Goal: Task Accomplishment & Management: Manage account settings

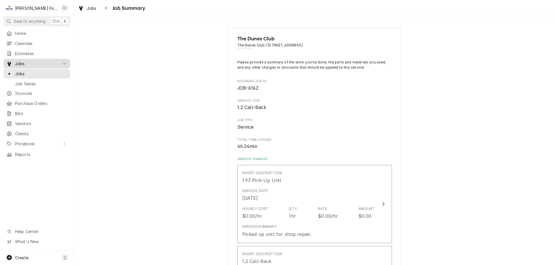
scroll to position [231, 0]
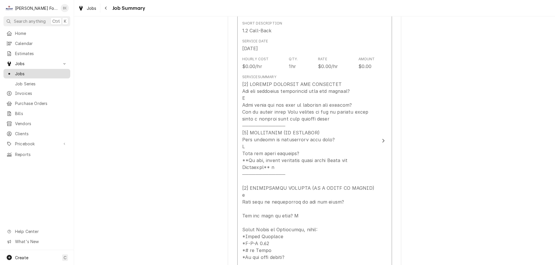
click at [25, 73] on span "Jobs" at bounding box center [41, 74] width 52 height 6
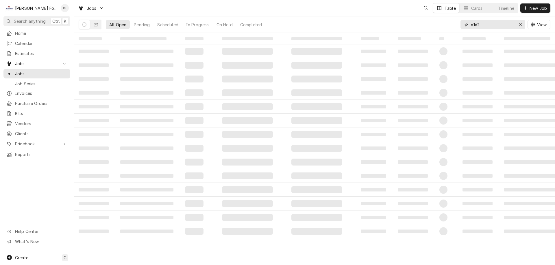
click at [486, 25] on input "6162" at bounding box center [492, 24] width 43 height 9
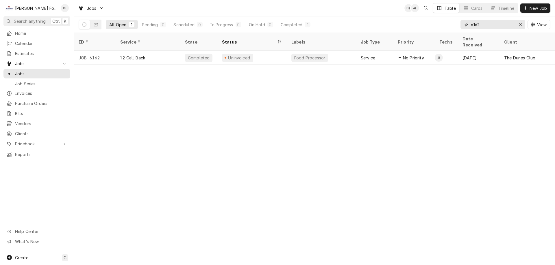
drag, startPoint x: 485, startPoint y: 25, endPoint x: 472, endPoint y: 28, distance: 13.0
click at [472, 28] on input "6162" at bounding box center [492, 24] width 43 height 9
type input "6"
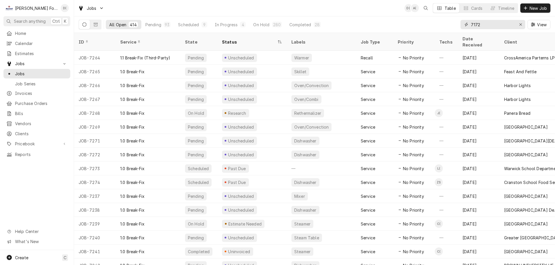
type input "7172"
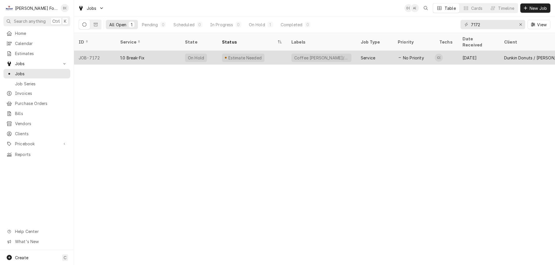
click at [275, 53] on div "Estimate Needed" at bounding box center [251, 58] width 69 height 14
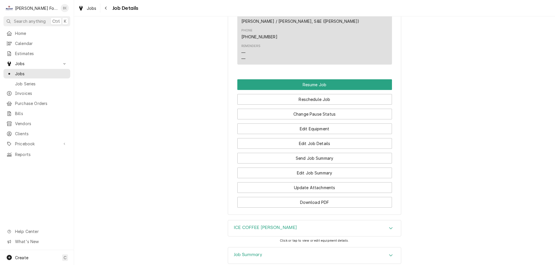
scroll to position [720, 0]
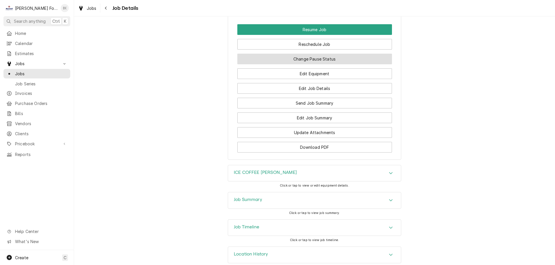
click at [327, 54] on button "Change Pause Status" at bounding box center [314, 59] width 155 height 11
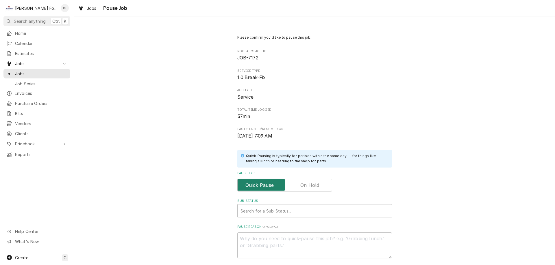
click at [319, 182] on input "Pause Type" at bounding box center [285, 185] width 90 height 13
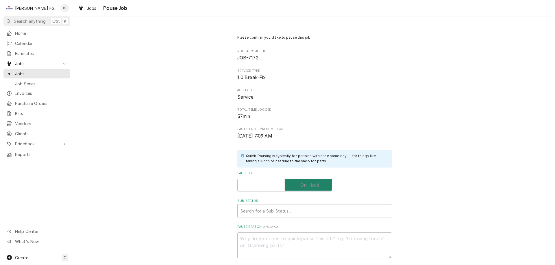
checkbox input "true"
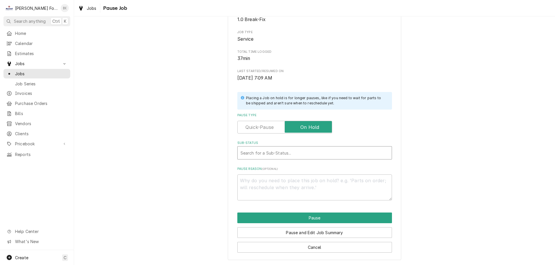
click at [272, 153] on div "Sub-Status" at bounding box center [314, 153] width 148 height 10
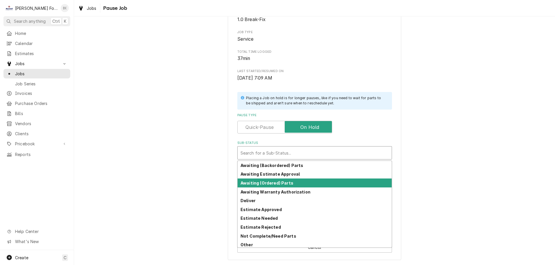
click at [265, 183] on strong "Awaiting (Ordered) Parts" at bounding box center [266, 183] width 53 height 5
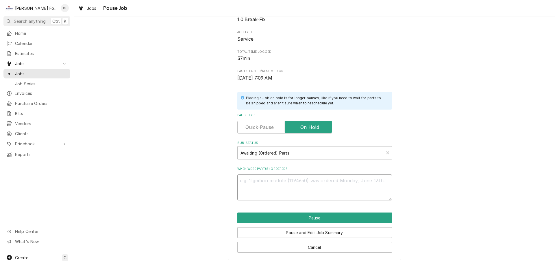
click at [271, 192] on textarea "When were part(s) ordered?" at bounding box center [314, 188] width 155 height 26
type textarea "x"
type textarea "9"
type textarea "x"
type textarea "9/"
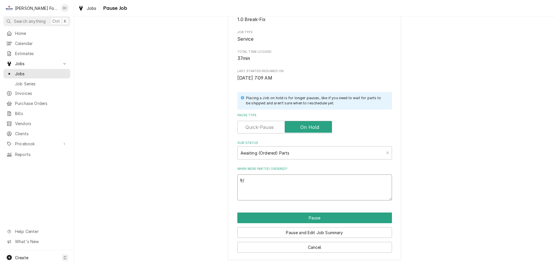
type textarea "x"
type textarea "9/2"
type textarea "x"
type textarea "9/2/"
type textarea "x"
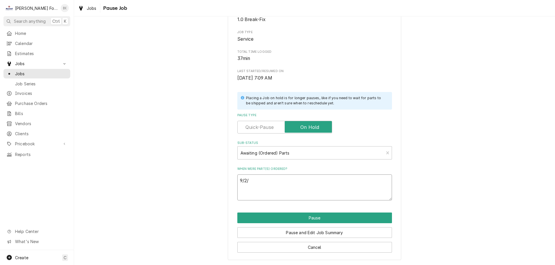
type textarea "9/2/2"
type textarea "x"
type textarea "9/2/25"
click at [334, 214] on button "Pause" at bounding box center [314, 218] width 155 height 11
type textarea "x"
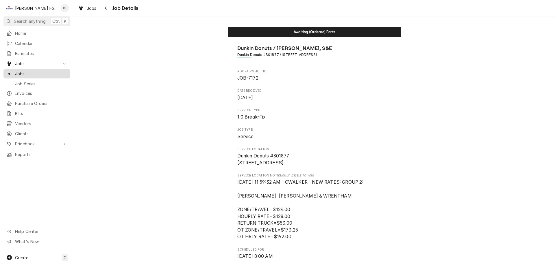
click at [47, 73] on span "Jobs" at bounding box center [41, 74] width 52 height 6
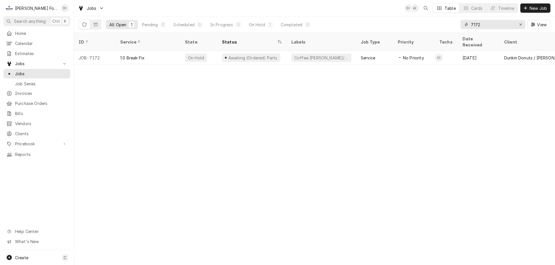
drag, startPoint x: 484, startPoint y: 23, endPoint x: 461, endPoint y: 25, distance: 22.4
click at [461, 25] on div "7172" at bounding box center [492, 24] width 65 height 9
type input "6162"
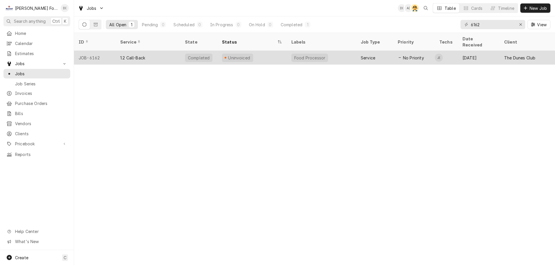
click at [283, 54] on div "Uninvoiced" at bounding box center [251, 58] width 69 height 14
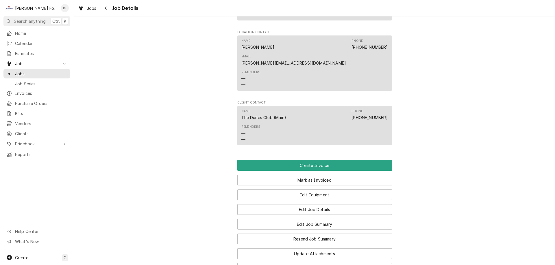
scroll to position [491, 0]
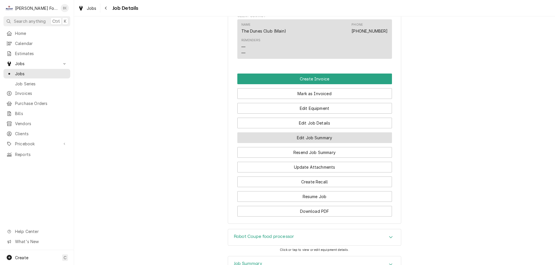
click at [311, 133] on button "Edit Job Summary" at bounding box center [314, 138] width 155 height 11
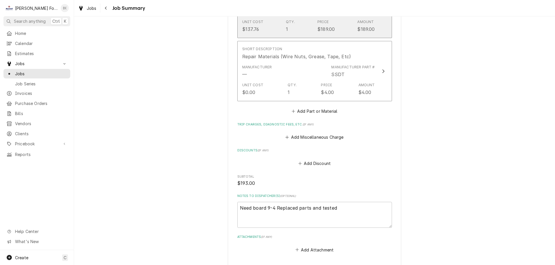
scroll to position [620, 0]
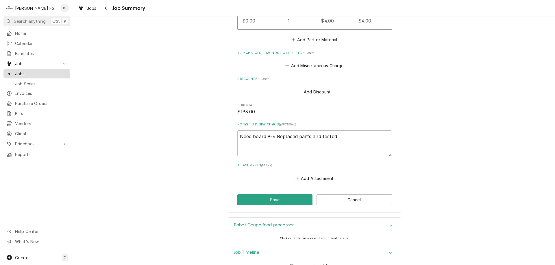
click at [44, 75] on div "Jobs" at bounding box center [37, 73] width 64 height 7
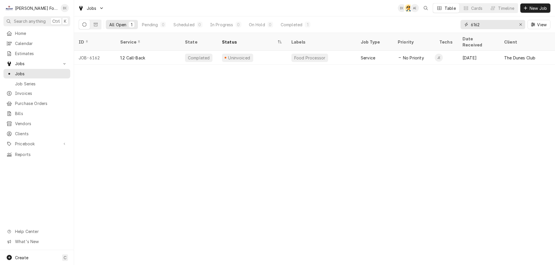
click at [488, 25] on input "6162" at bounding box center [492, 24] width 43 height 9
type input "6"
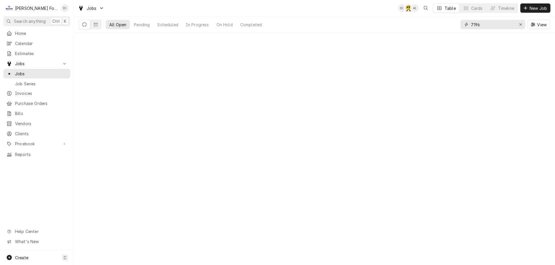
type input "7196"
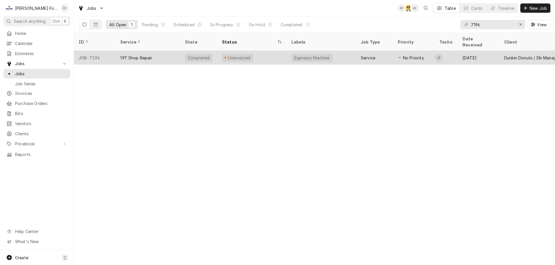
click at [350, 51] on div "Espresso Machine" at bounding box center [321, 58] width 69 height 14
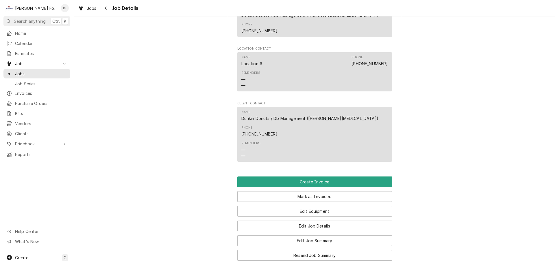
scroll to position [520, 0]
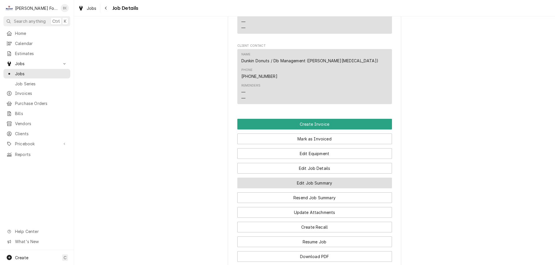
click at [331, 178] on button "Edit Job Summary" at bounding box center [314, 183] width 155 height 11
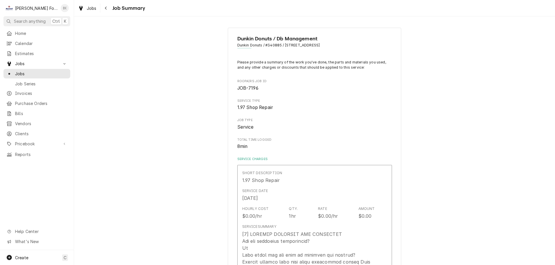
type textarea "x"
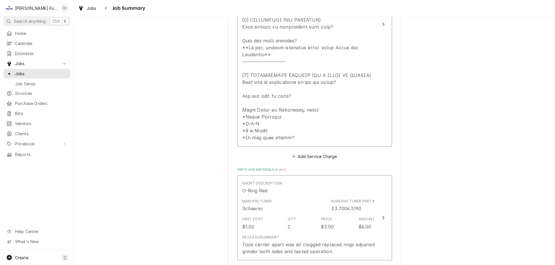
scroll to position [148, 0]
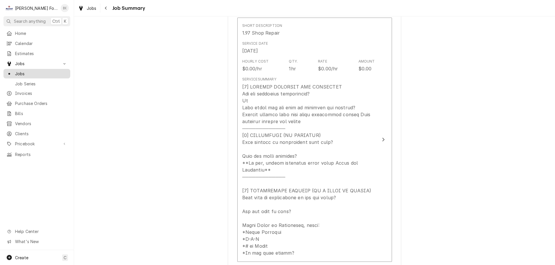
click at [50, 71] on span "Jobs" at bounding box center [41, 74] width 52 height 6
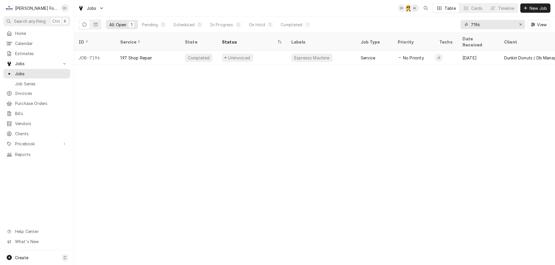
drag, startPoint x: 489, startPoint y: 22, endPoint x: 467, endPoint y: 27, distance: 22.7
click at [467, 27] on div "7196" at bounding box center [492, 24] width 65 height 9
type input "7032"
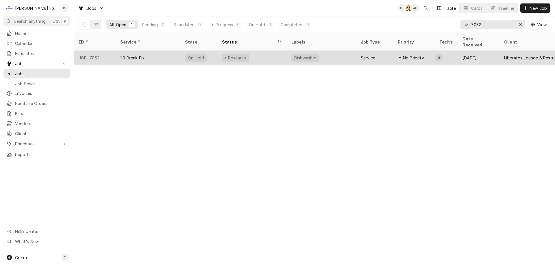
click at [172, 52] on div "1.0 Break-Fix" at bounding box center [148, 58] width 65 height 14
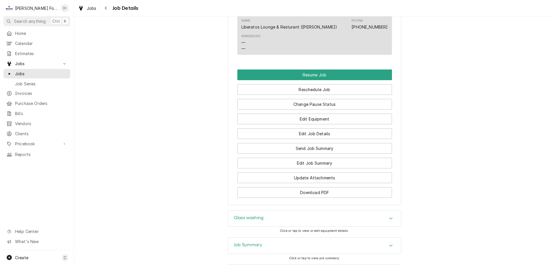
scroll to position [722, 0]
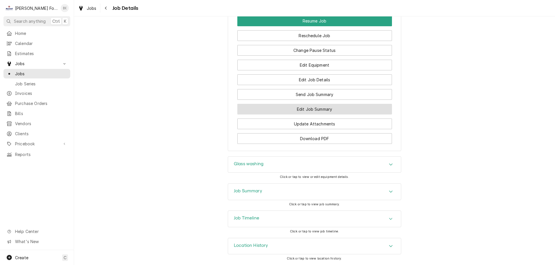
click at [285, 108] on button "Edit Job Summary" at bounding box center [314, 109] width 155 height 11
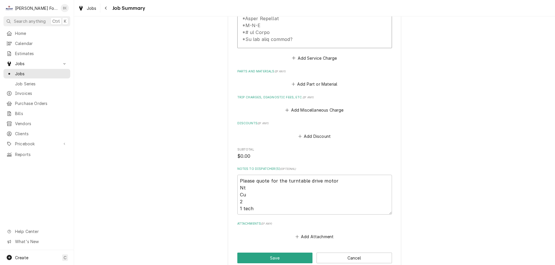
scroll to position [433, 0]
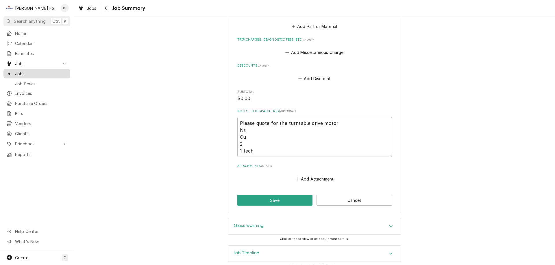
click at [53, 71] on span "Jobs" at bounding box center [41, 74] width 52 height 6
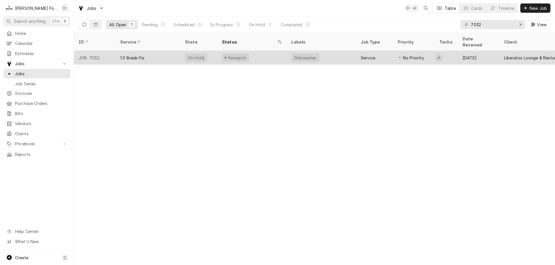
click at [276, 52] on div "Research" at bounding box center [251, 58] width 69 height 14
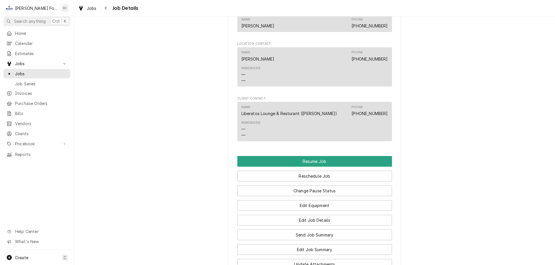
scroll to position [664, 0]
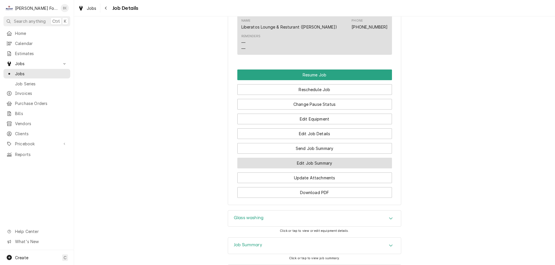
click at [293, 169] on button "Edit Job Summary" at bounding box center [314, 163] width 155 height 11
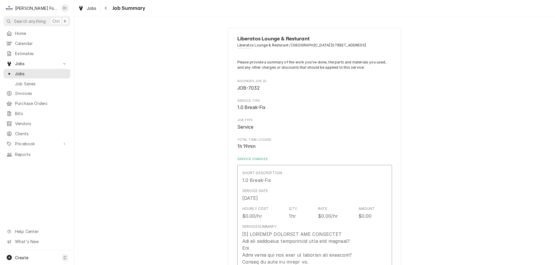
type textarea "x"
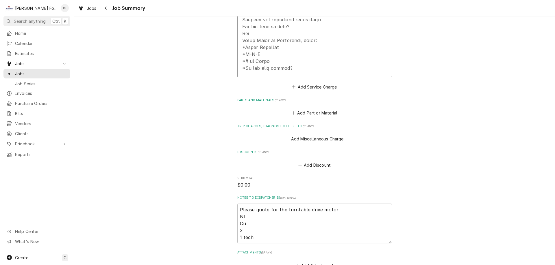
scroll to position [433, 0]
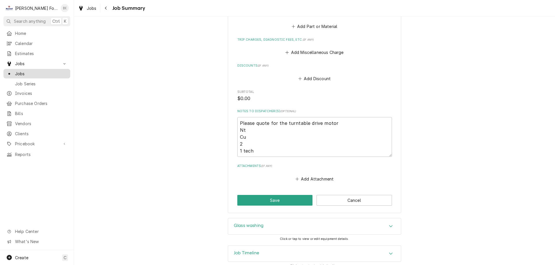
click at [32, 73] on span "Jobs" at bounding box center [41, 74] width 52 height 6
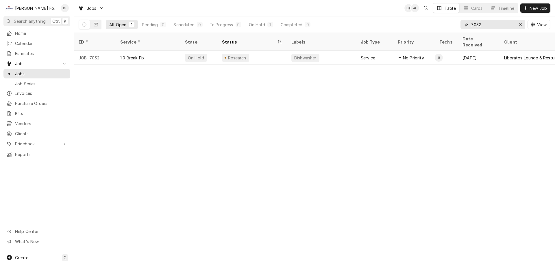
drag, startPoint x: 489, startPoint y: 26, endPoint x: 465, endPoint y: 27, distance: 24.3
click at [465, 27] on div "7032" at bounding box center [492, 24] width 65 height 9
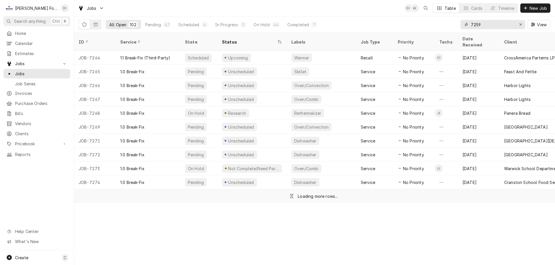
type input "7259"
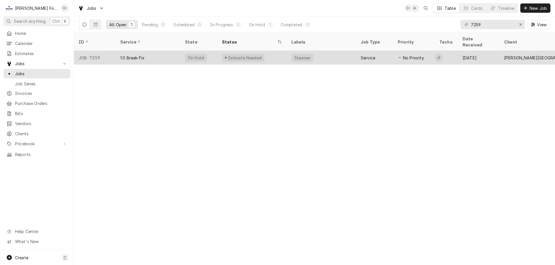
click at [329, 53] on div "Steamer" at bounding box center [321, 58] width 69 height 14
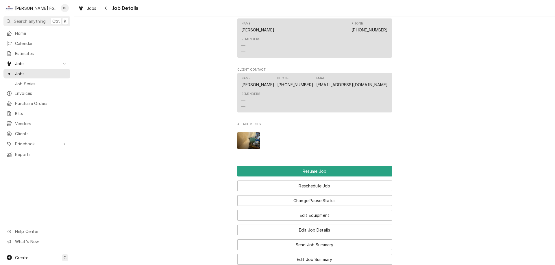
scroll to position [635, 0]
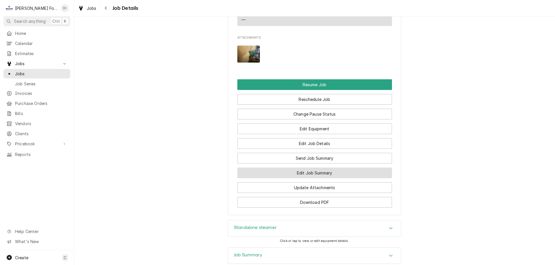
click at [297, 179] on button "Edit Job Summary" at bounding box center [314, 173] width 155 height 11
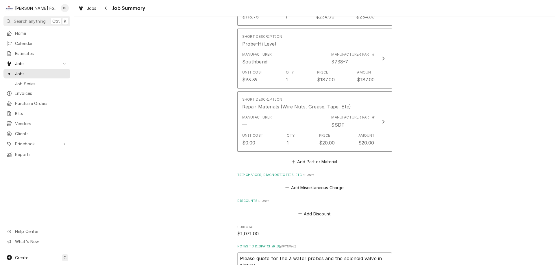
scroll to position [693, 0]
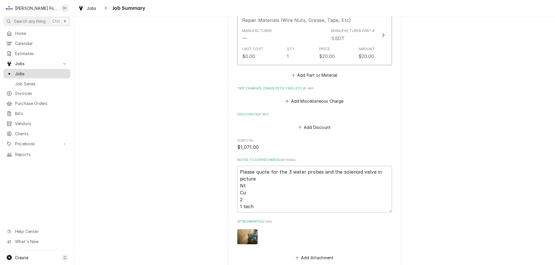
click at [43, 71] on span "Jobs" at bounding box center [41, 74] width 52 height 6
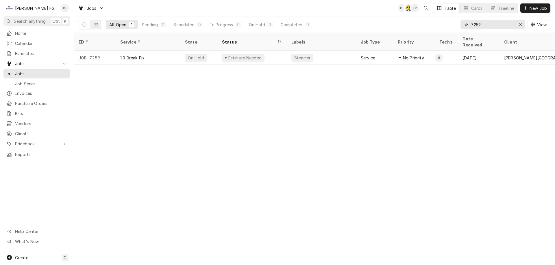
drag, startPoint x: 483, startPoint y: 24, endPoint x: 468, endPoint y: 26, distance: 15.7
click at [468, 26] on div "7259" at bounding box center [492, 24] width 65 height 9
type input "7186"
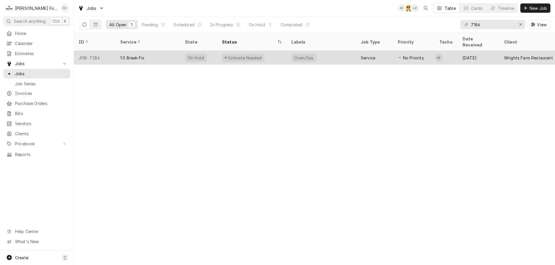
click at [332, 53] on div "Oven/Gas" at bounding box center [321, 58] width 69 height 14
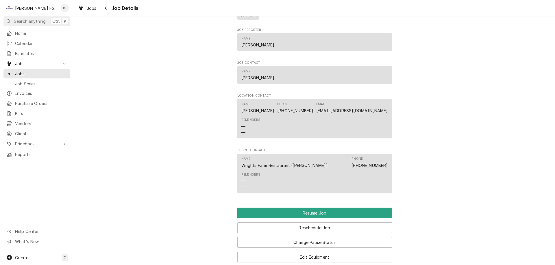
scroll to position [607, 0]
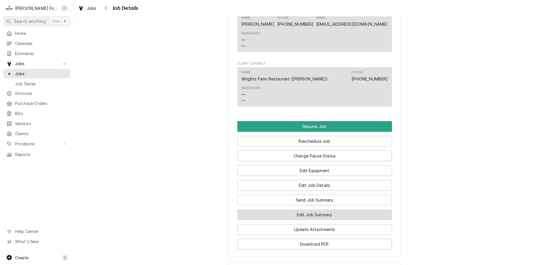
click at [307, 210] on button "Edit Job Summary" at bounding box center [314, 215] width 155 height 11
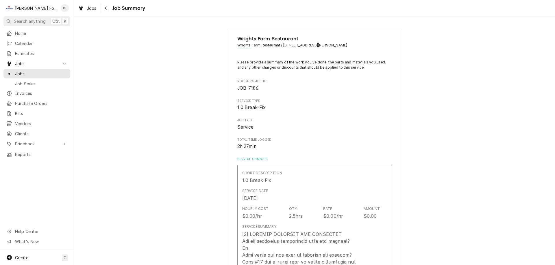
type textarea "x"
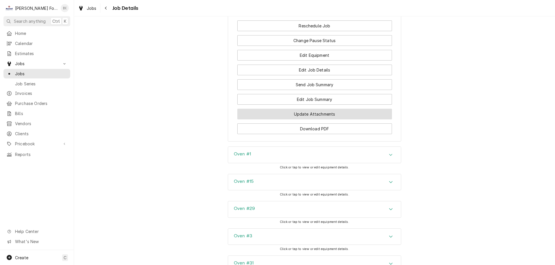
scroll to position [635, 0]
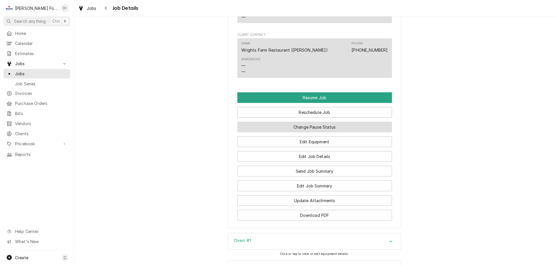
click at [310, 122] on button "Change Pause Status" at bounding box center [314, 127] width 155 height 11
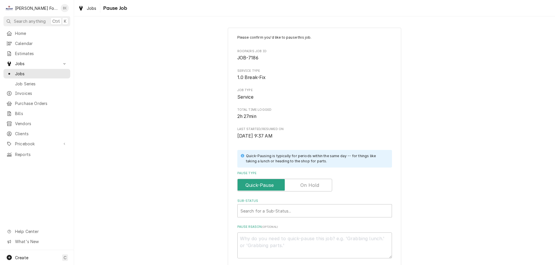
click at [307, 183] on label "Pause Type" at bounding box center [284, 185] width 95 height 13
click at [307, 183] on input "Pause Type" at bounding box center [285, 185] width 90 height 13
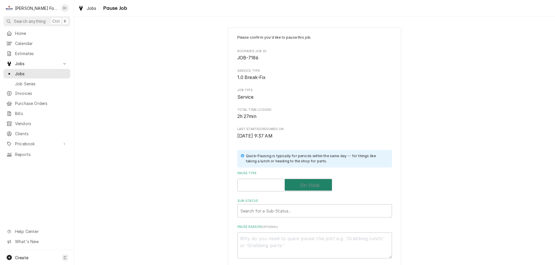
checkbox input "true"
click at [279, 209] on div "Sub-Status" at bounding box center [314, 211] width 148 height 10
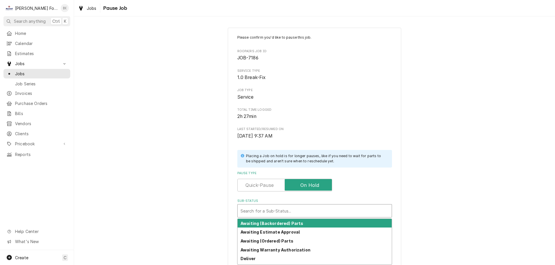
scroll to position [58, 0]
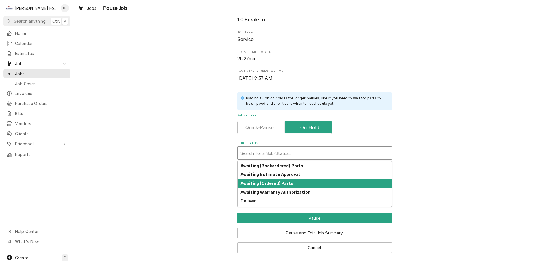
click at [262, 182] on strong "Awaiting (Ordered) Parts" at bounding box center [266, 183] width 53 height 5
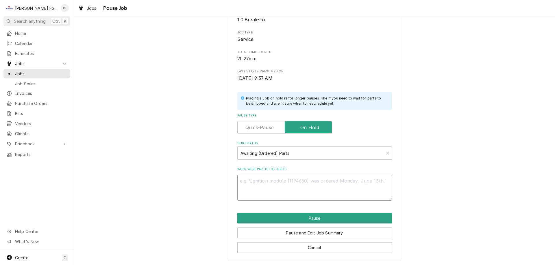
click at [271, 184] on textarea "When were part(s) ordered?" at bounding box center [314, 188] width 155 height 26
type textarea "x"
type textarea "9"
type textarea "x"
type textarea "9/"
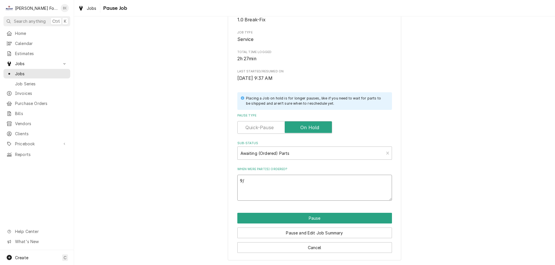
type textarea "x"
type textarea "9/5"
type textarea "x"
type textarea "9/5/"
type textarea "x"
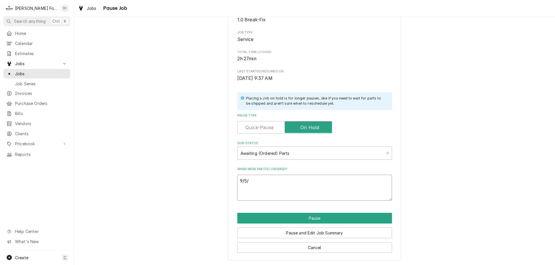
type textarea "9/5/2"
type textarea "x"
type textarea "9/5/25"
click at [304, 216] on button "Pause" at bounding box center [314, 218] width 155 height 11
type textarea "x"
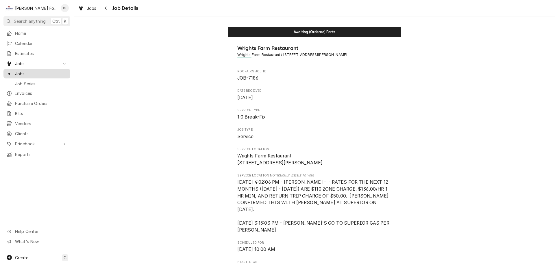
click at [39, 74] on span "Jobs" at bounding box center [41, 74] width 52 height 6
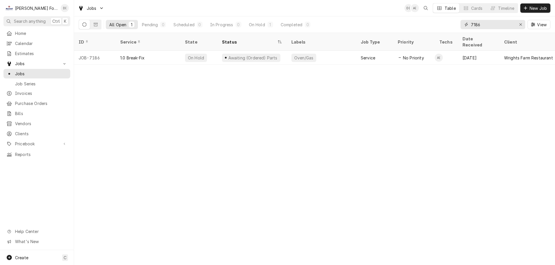
click at [483, 26] on input "7186" at bounding box center [492, 24] width 43 height 9
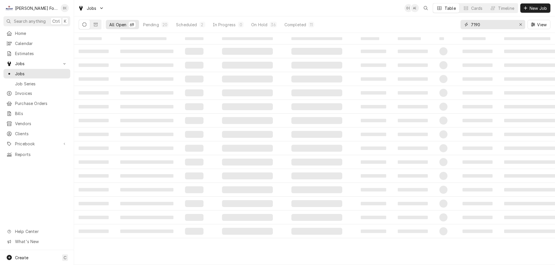
type input "7190"
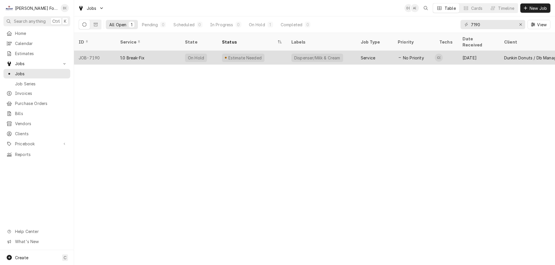
click at [281, 51] on div "Estimate Needed" at bounding box center [251, 58] width 69 height 14
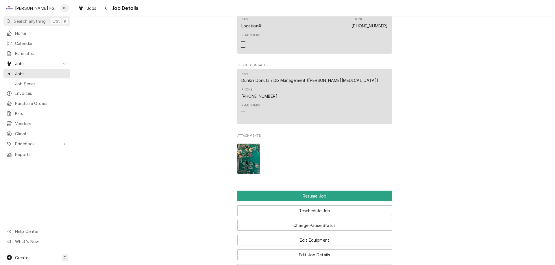
scroll to position [664, 0]
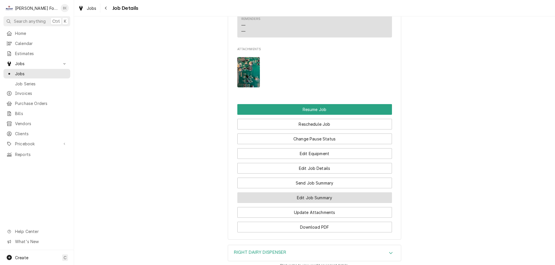
click at [304, 193] on button "Edit Job Summary" at bounding box center [314, 198] width 155 height 11
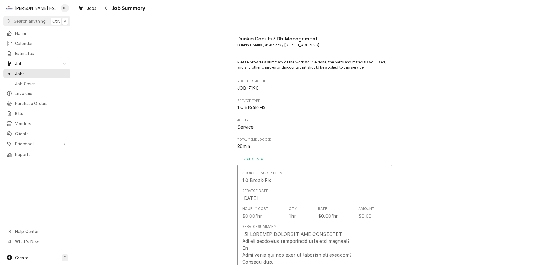
type textarea "x"
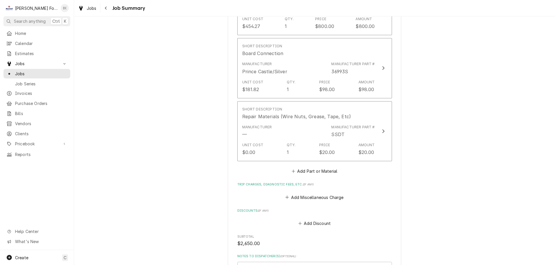
scroll to position [607, 0]
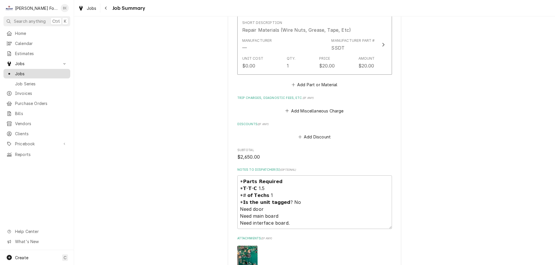
click at [47, 73] on span "Jobs" at bounding box center [41, 74] width 52 height 6
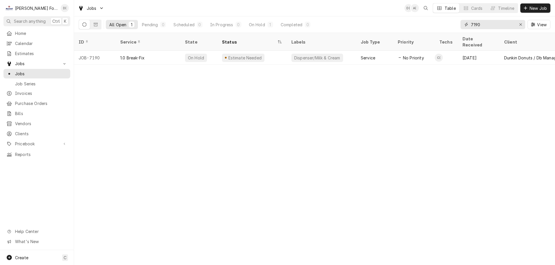
drag, startPoint x: 480, startPoint y: 25, endPoint x: 473, endPoint y: 25, distance: 7.0
click at [473, 24] on input "7190" at bounding box center [492, 24] width 43 height 9
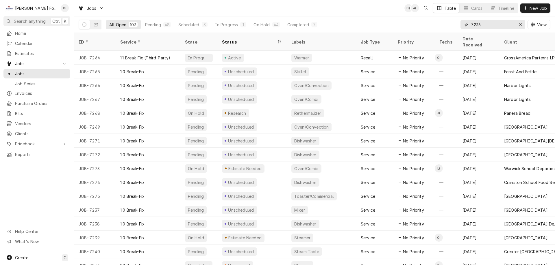
type input "7236"
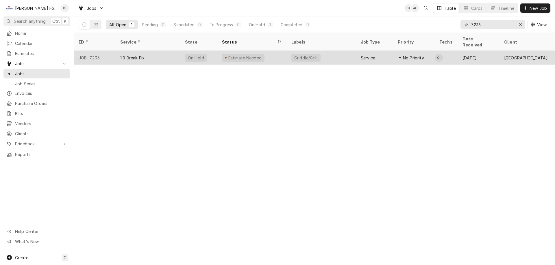
click at [173, 54] on div "1.0 Break-Fix" at bounding box center [148, 58] width 65 height 14
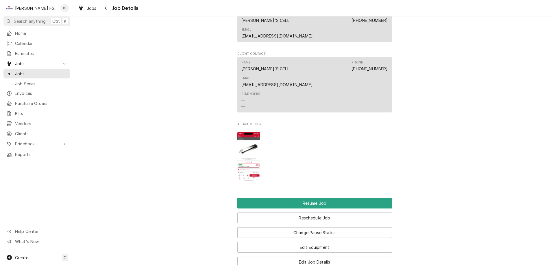
scroll to position [838, 0]
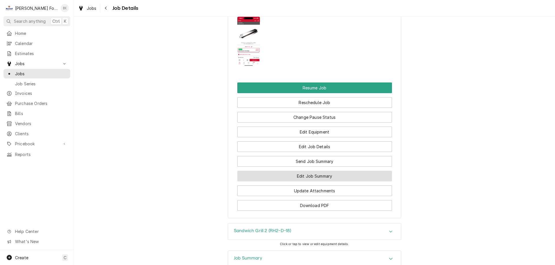
click at [308, 171] on button "Edit Job Summary" at bounding box center [314, 176] width 155 height 11
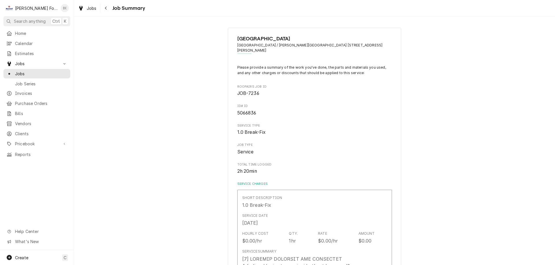
scroll to position [87, 0]
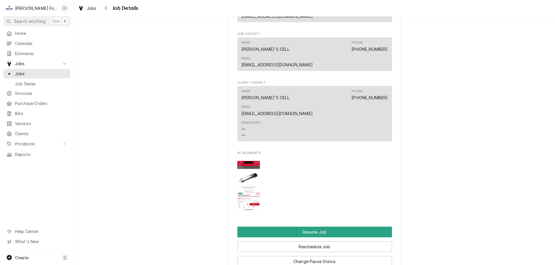
scroll to position [780, 0]
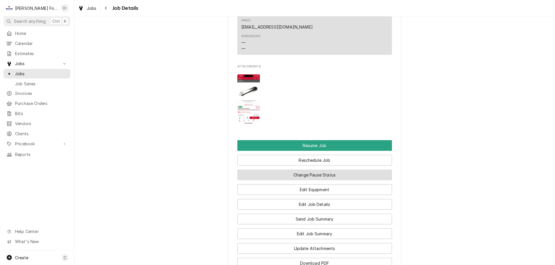
click at [324, 170] on button "Change Pause Status" at bounding box center [314, 175] width 155 height 11
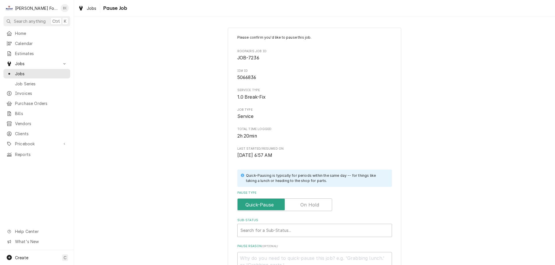
click at [313, 202] on label "Pause Type" at bounding box center [284, 205] width 95 height 13
click at [313, 202] on input "Pause Type" at bounding box center [285, 205] width 90 height 13
checkbox input "true"
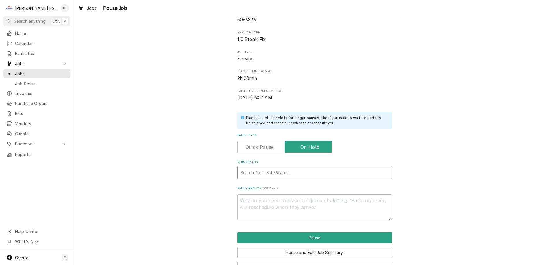
click at [275, 173] on div "Sub-Status" at bounding box center [314, 173] width 148 height 10
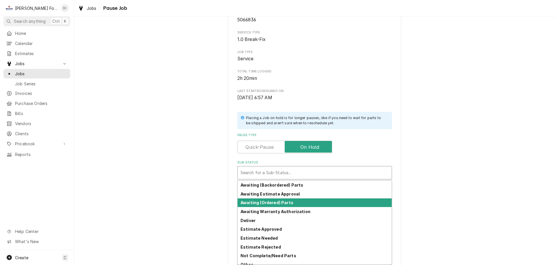
click at [261, 202] on strong "Awaiting (Ordered) Parts" at bounding box center [266, 202] width 53 height 5
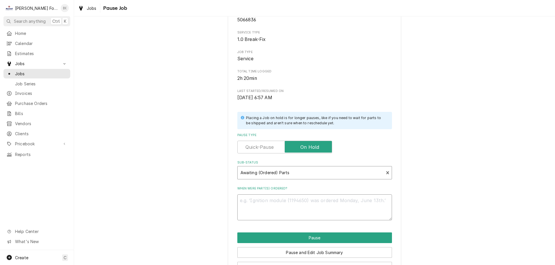
click at [262, 200] on textarea "When were part(s) ordered?" at bounding box center [314, 208] width 155 height 26
type textarea "x"
type textarea "9"
type textarea "x"
type textarea "9/"
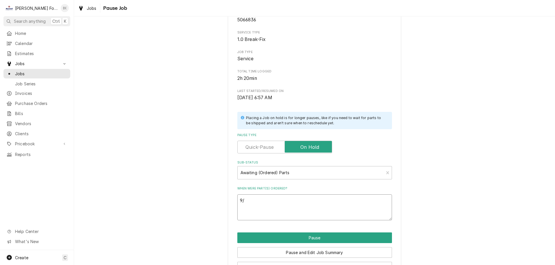
type textarea "x"
type textarea "9/5"
type textarea "x"
type textarea "9/5/"
type textarea "x"
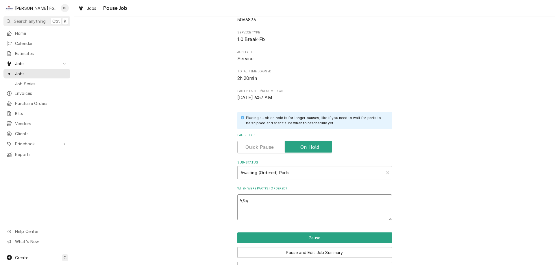
type textarea "9/5/2"
type textarea "x"
type textarea "[DATE]"
click at [307, 238] on button "Pause" at bounding box center [314, 238] width 155 height 11
type textarea "x"
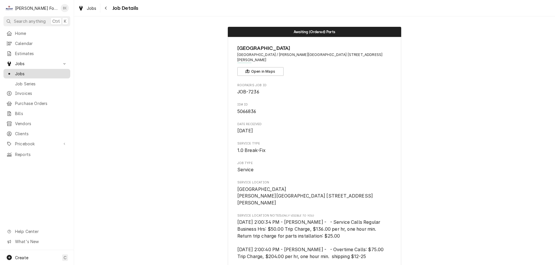
click at [30, 73] on span "Jobs" at bounding box center [41, 74] width 52 height 6
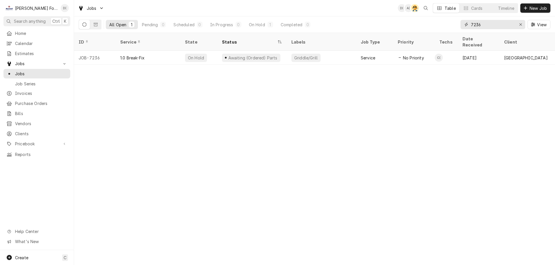
click at [486, 27] on input "7236" at bounding box center [492, 24] width 43 height 9
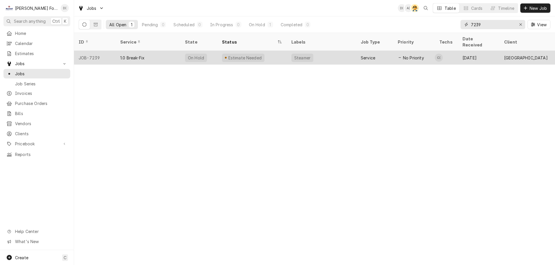
type input "7239"
click at [324, 57] on div "Steamer" at bounding box center [321, 58] width 69 height 14
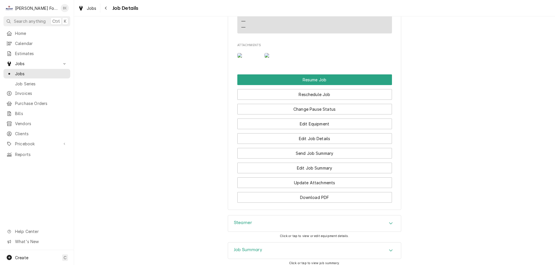
scroll to position [607, 0]
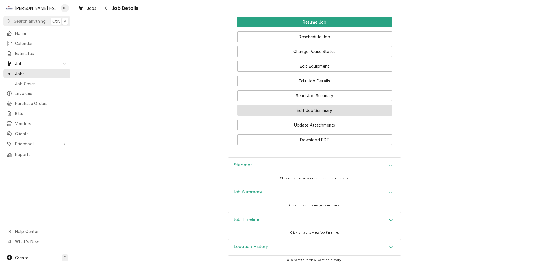
click at [295, 116] on button "Edit Job Summary" at bounding box center [314, 110] width 155 height 11
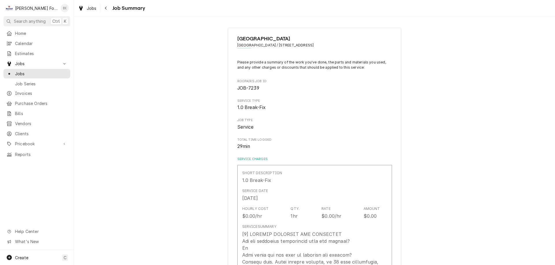
type textarea "x"
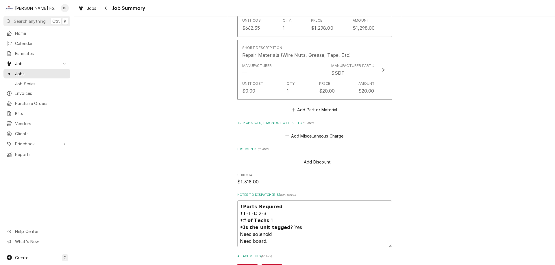
scroll to position [520, 0]
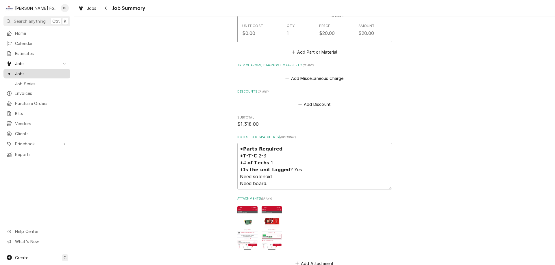
click at [32, 71] on span "Jobs" at bounding box center [41, 74] width 52 height 6
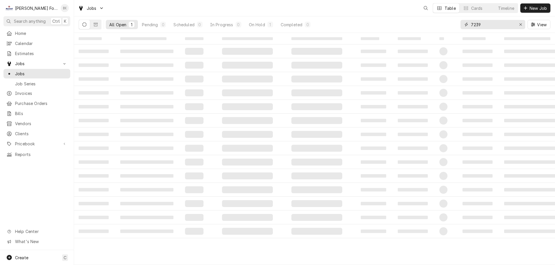
click at [488, 25] on input "7239" at bounding box center [492, 24] width 43 height 9
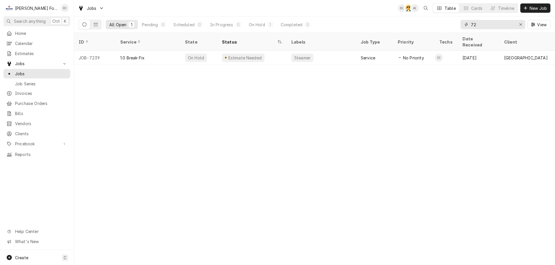
type input "7"
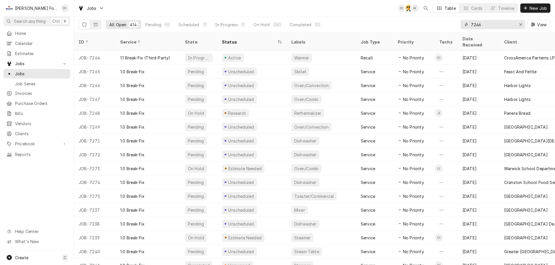
type input "7246"
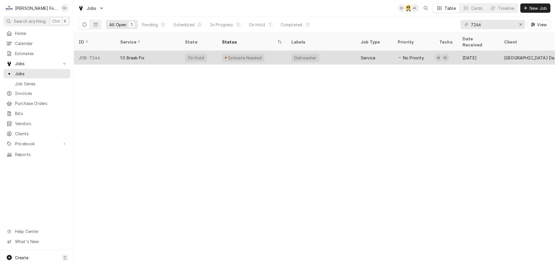
click at [274, 51] on div "Estimate Needed" at bounding box center [251, 58] width 69 height 14
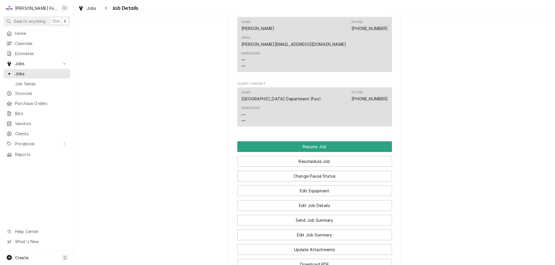
scroll to position [549, 0]
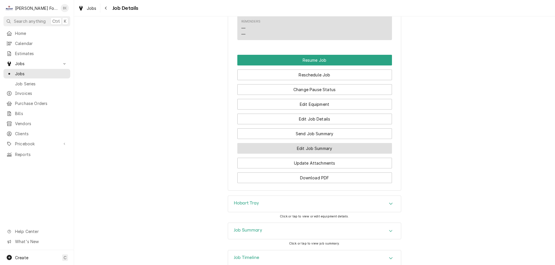
click at [300, 143] on button "Edit Job Summary" at bounding box center [314, 148] width 155 height 11
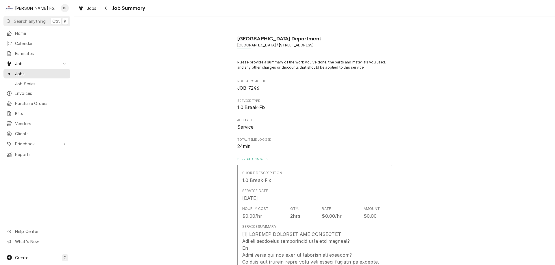
type textarea "x"
click at [38, 72] on span "Jobs" at bounding box center [41, 74] width 52 height 6
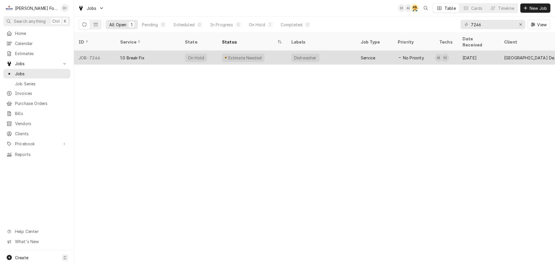
click at [280, 51] on div "Estimate Needed" at bounding box center [251, 58] width 69 height 14
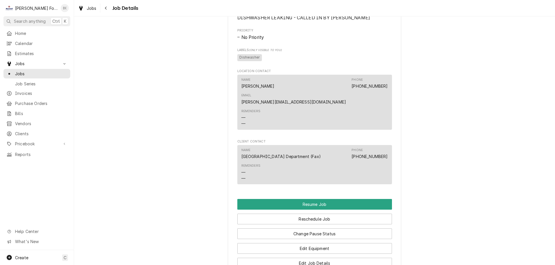
scroll to position [520, 0]
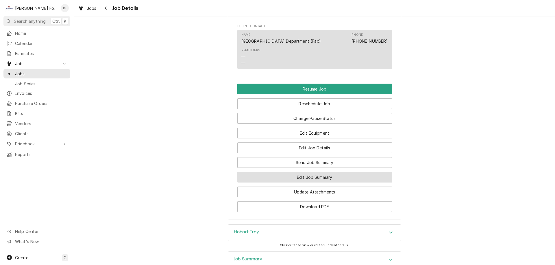
click at [285, 172] on button "Edit Job Summary" at bounding box center [314, 177] width 155 height 11
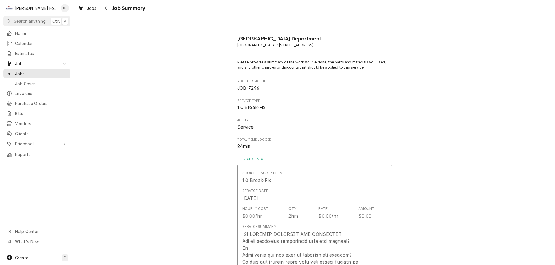
type textarea "x"
click at [44, 71] on span "Jobs" at bounding box center [41, 74] width 52 height 6
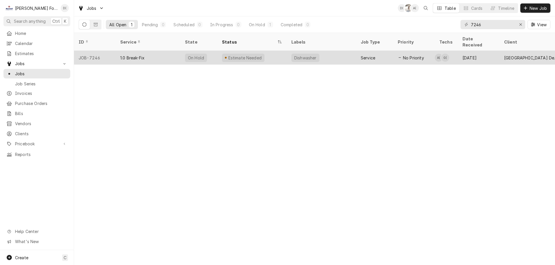
click at [270, 54] on div "Estimate Needed" at bounding box center [251, 58] width 69 height 14
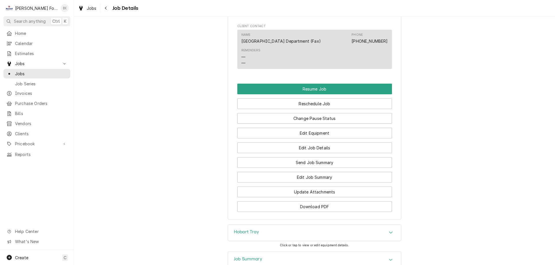
scroll to position [549, 0]
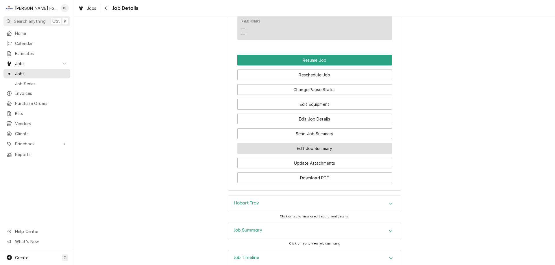
click at [300, 143] on button "Edit Job Summary" at bounding box center [314, 148] width 155 height 11
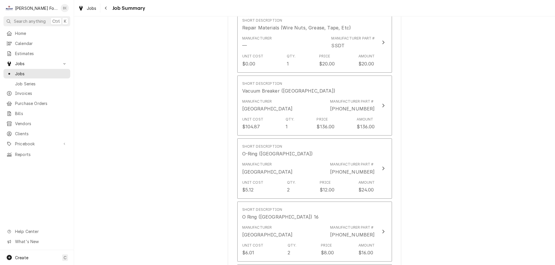
scroll to position [491, 0]
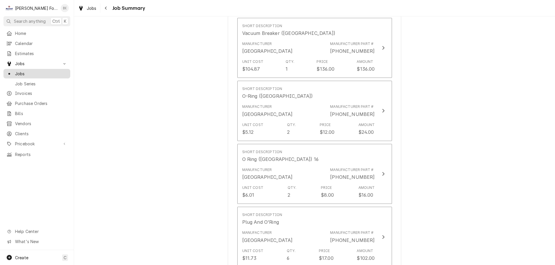
click at [34, 71] on span "Jobs" at bounding box center [41, 74] width 52 height 6
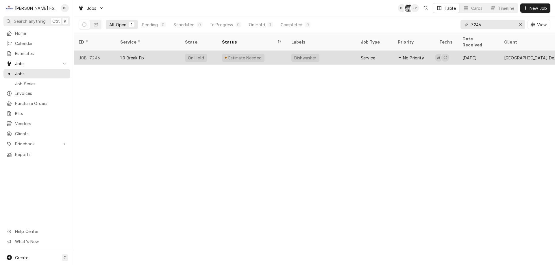
click at [266, 51] on div "Estimate Needed" at bounding box center [251, 58] width 69 height 14
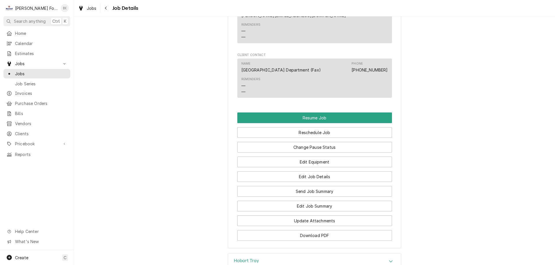
scroll to position [578, 0]
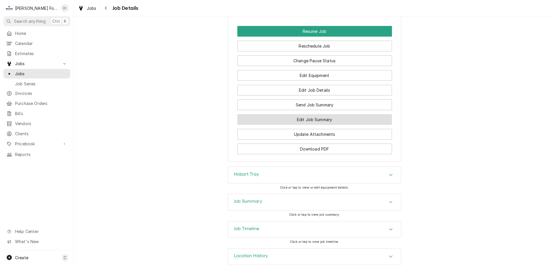
click at [302, 114] on button "Edit Job Summary" at bounding box center [314, 119] width 155 height 11
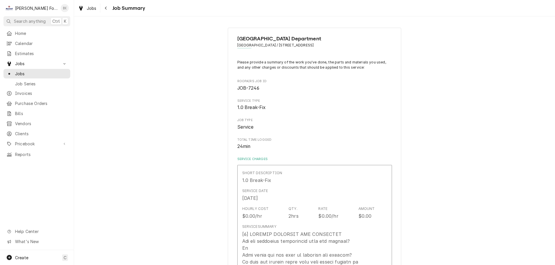
type textarea "x"
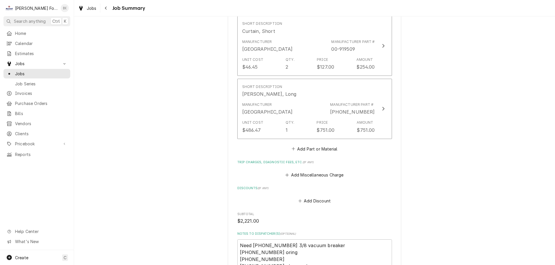
scroll to position [867, 0]
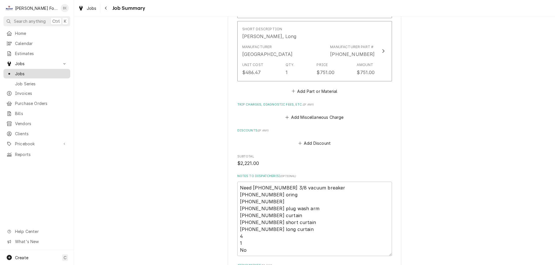
click at [45, 72] on span "Jobs" at bounding box center [41, 74] width 52 height 6
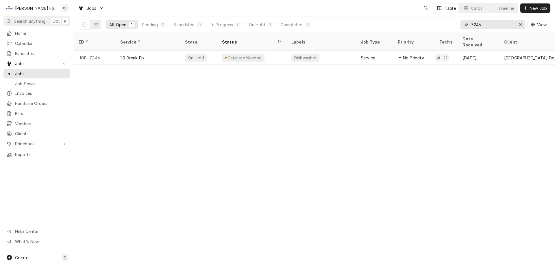
click at [493, 28] on input "7246" at bounding box center [492, 24] width 43 height 9
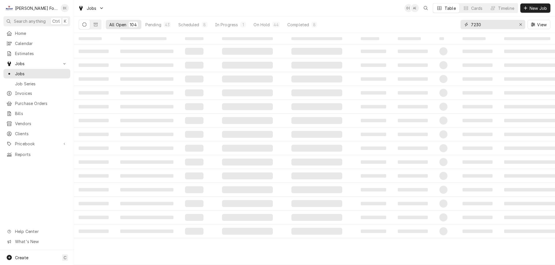
type input "7230"
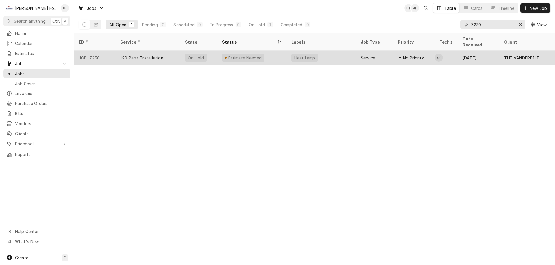
click at [339, 54] on div "Heat Lamp" at bounding box center [321, 58] width 69 height 14
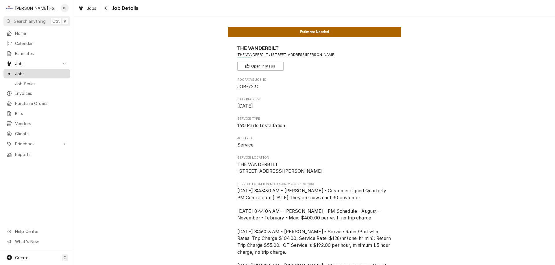
click at [43, 71] on span "Jobs" at bounding box center [41, 74] width 52 height 6
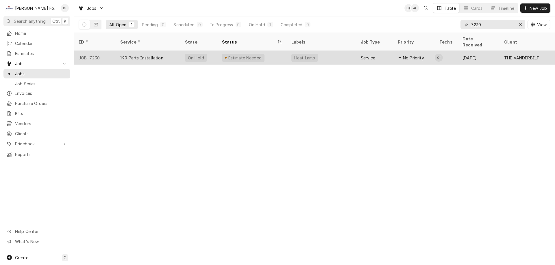
click at [274, 51] on div "Estimate Needed" at bounding box center [251, 58] width 69 height 14
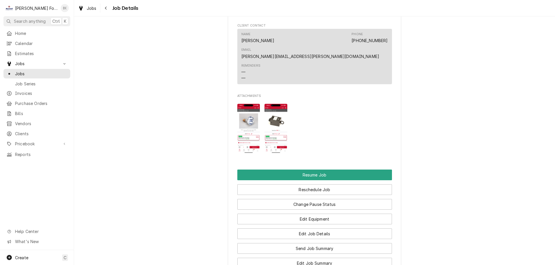
scroll to position [751, 0]
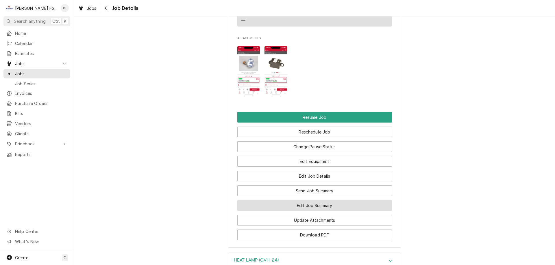
click at [314, 200] on button "Edit Job Summary" at bounding box center [314, 205] width 155 height 11
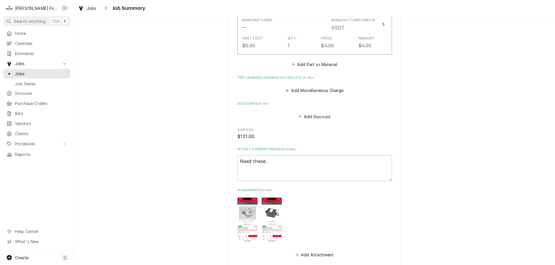
scroll to position [433, 0]
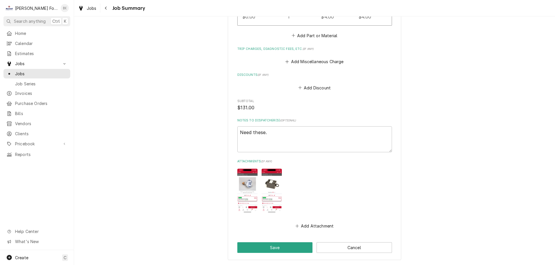
click at [267, 184] on img "Attachments" at bounding box center [271, 191] width 20 height 44
type textarea "x"
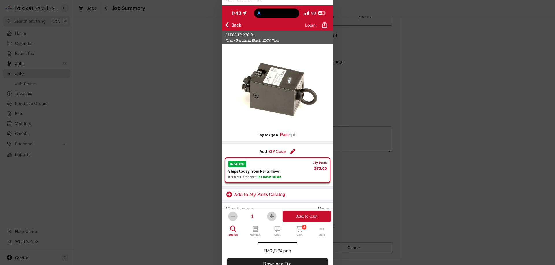
click at [473, 99] on div at bounding box center [277, 132] width 555 height 265
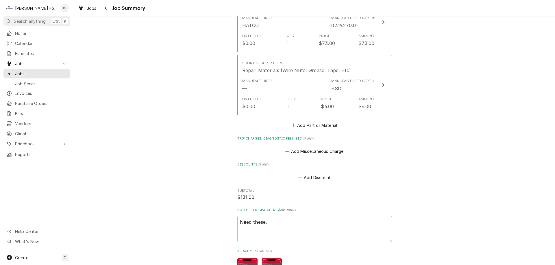
scroll to position [315, 0]
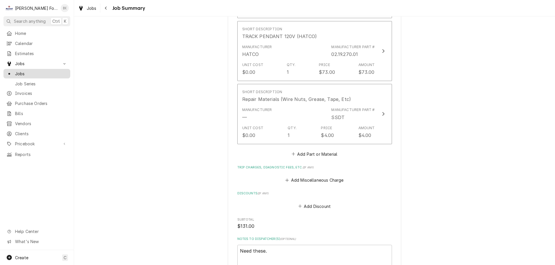
click at [44, 69] on link "Jobs" at bounding box center [36, 74] width 67 height 10
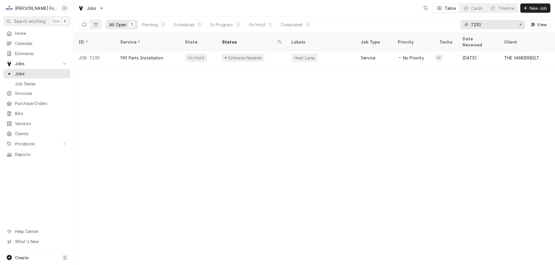
click at [499, 23] on input "7230" at bounding box center [492, 24] width 43 height 9
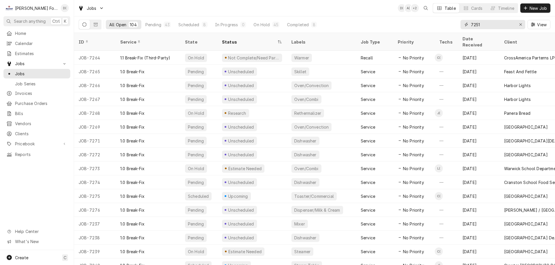
type input "7251"
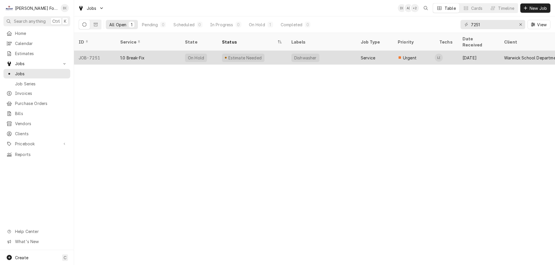
click at [332, 53] on div "Dishwasher" at bounding box center [321, 58] width 69 height 14
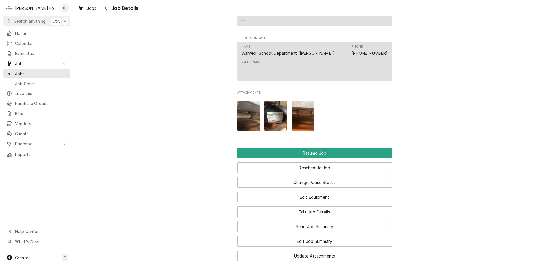
scroll to position [693, 0]
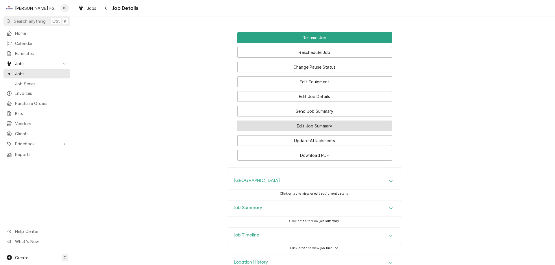
click at [317, 131] on button "Edit Job Summary" at bounding box center [314, 126] width 155 height 11
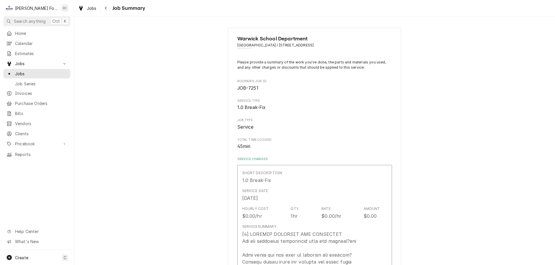
type textarea "x"
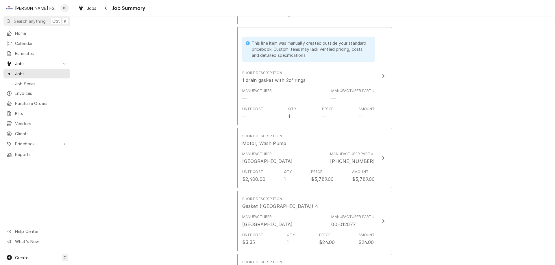
scroll to position [520, 0]
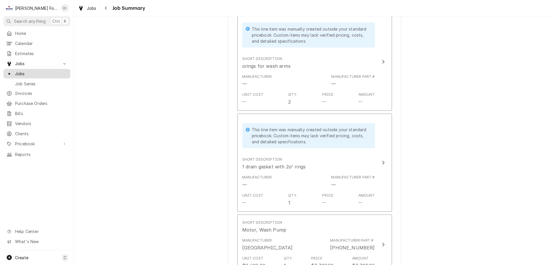
click at [44, 71] on span "Jobs" at bounding box center [41, 74] width 52 height 6
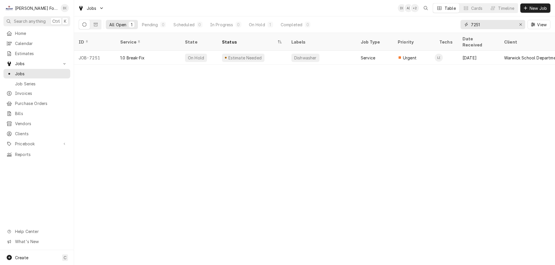
click at [488, 24] on input "7251" at bounding box center [492, 24] width 43 height 9
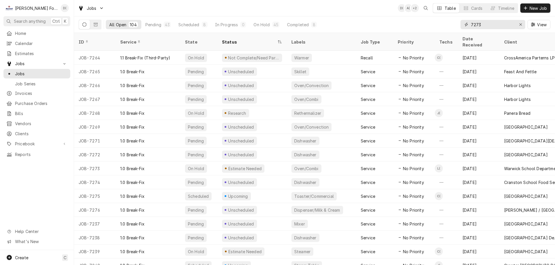
type input "7273"
